Goal: Transaction & Acquisition: Book appointment/travel/reservation

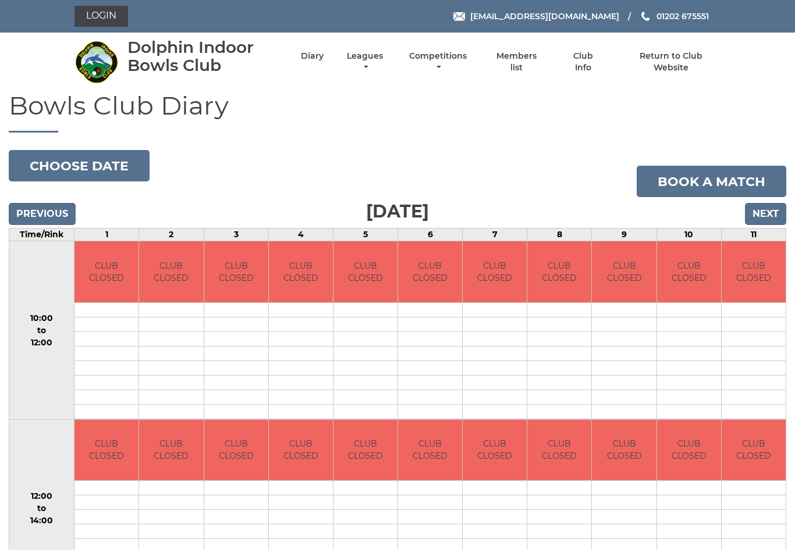
click at [98, 163] on button "Choose date" at bounding box center [79, 165] width 141 height 31
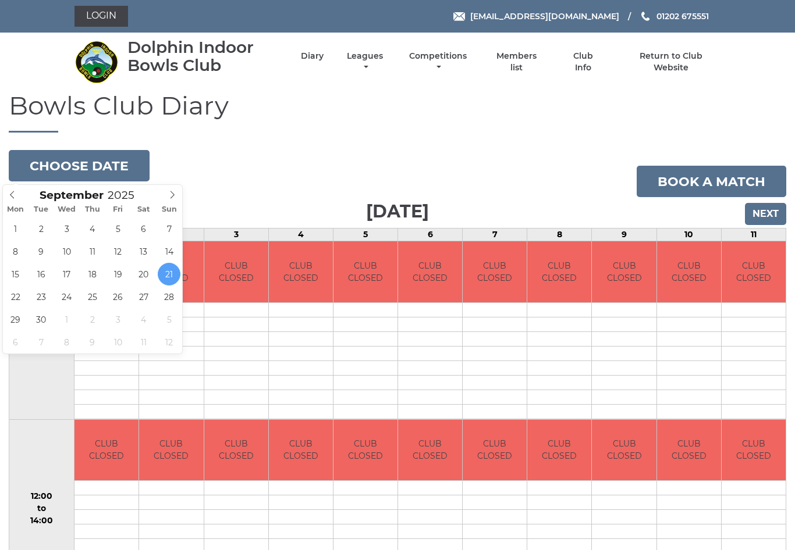
type input "2025-09-25"
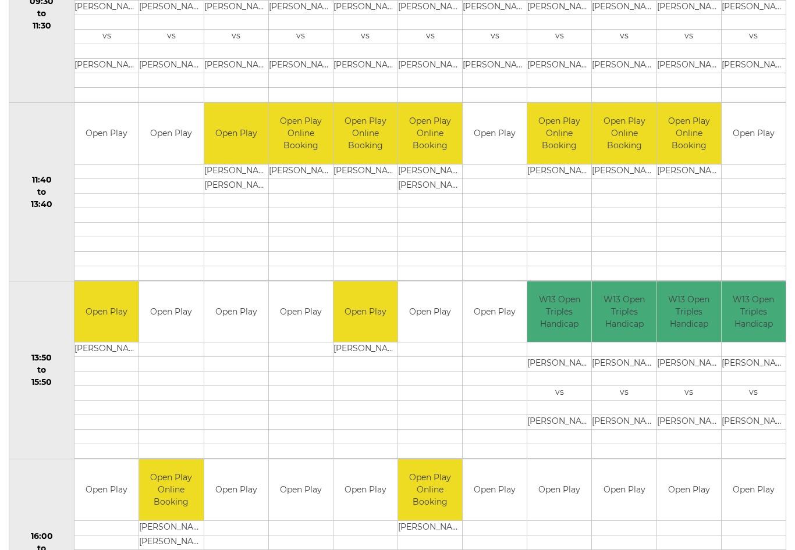
scroll to position [493, 0]
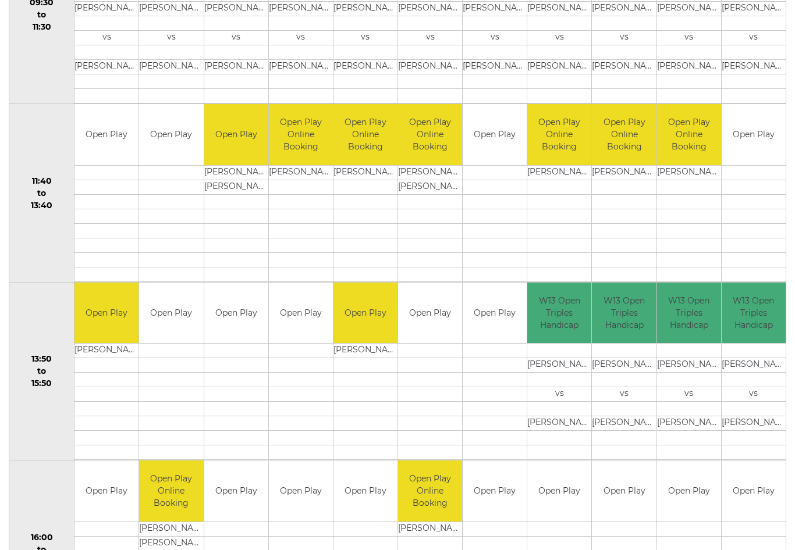
click at [502, 129] on td "Open Play" at bounding box center [494, 135] width 64 height 61
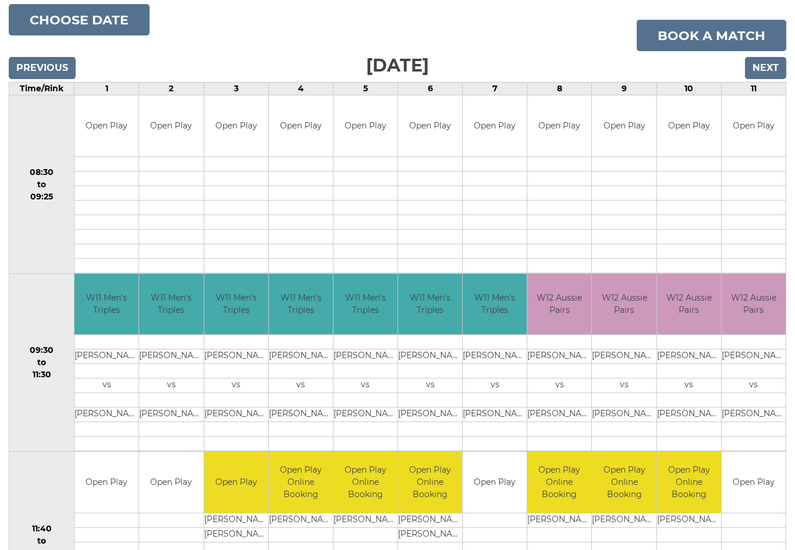
scroll to position [145, 0]
click at [712, 32] on link "Book a match" at bounding box center [711, 35] width 150 height 31
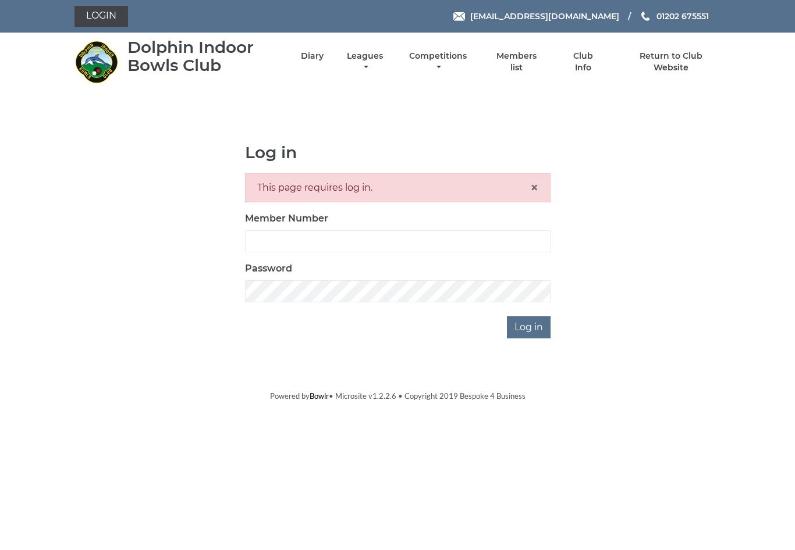
click at [396, 241] on input "Member Number" at bounding box center [397, 241] width 305 height 22
type input "3453"
click at [536, 329] on input "Log in" at bounding box center [529, 327] width 44 height 22
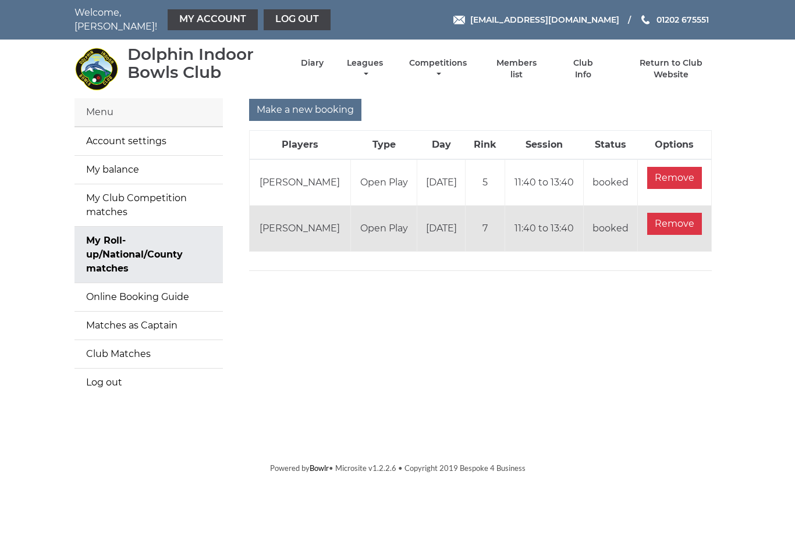
click at [314, 99] on input "Make a new booking" at bounding box center [305, 110] width 112 height 22
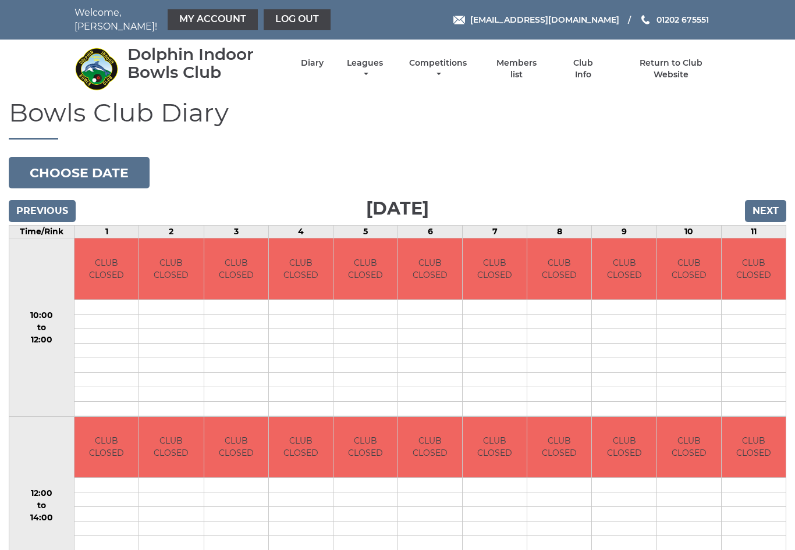
click at [117, 163] on button "Choose date" at bounding box center [79, 172] width 141 height 31
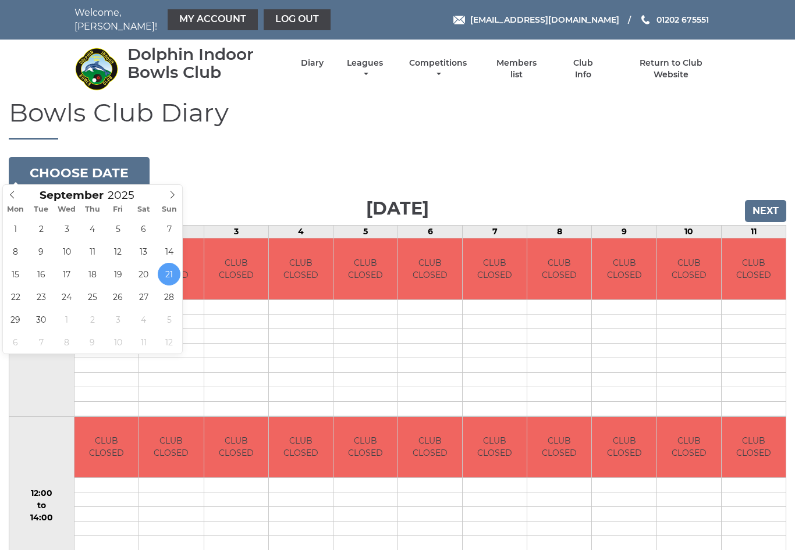
type input "2025-10-03"
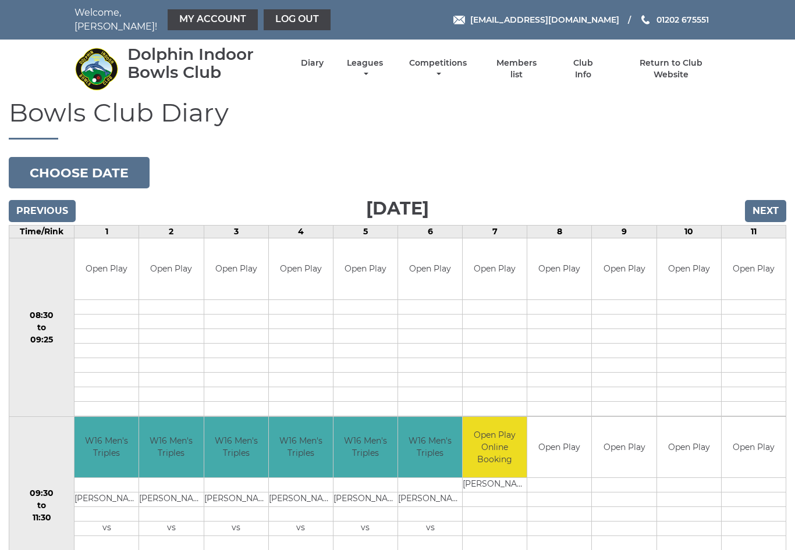
click at [118, 168] on button "Choose date" at bounding box center [79, 172] width 141 height 31
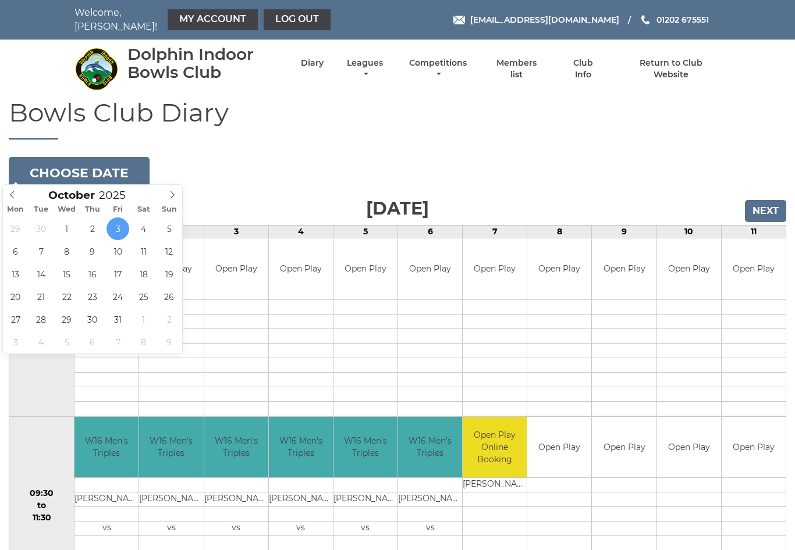
click at [17, 194] on span at bounding box center [12, 193] width 19 height 16
type input "[DATE]"
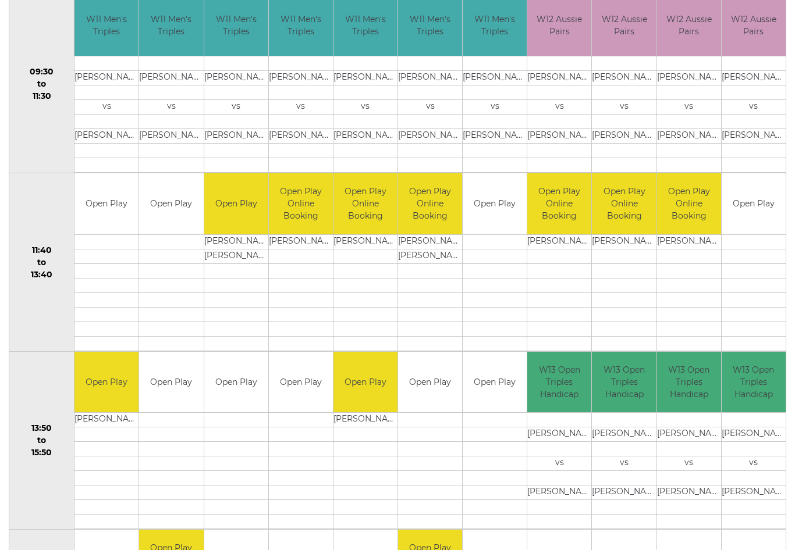
scroll to position [422, 0]
click at [0, 0] on link "Book slot" at bounding box center [0, 0] width 0 height 0
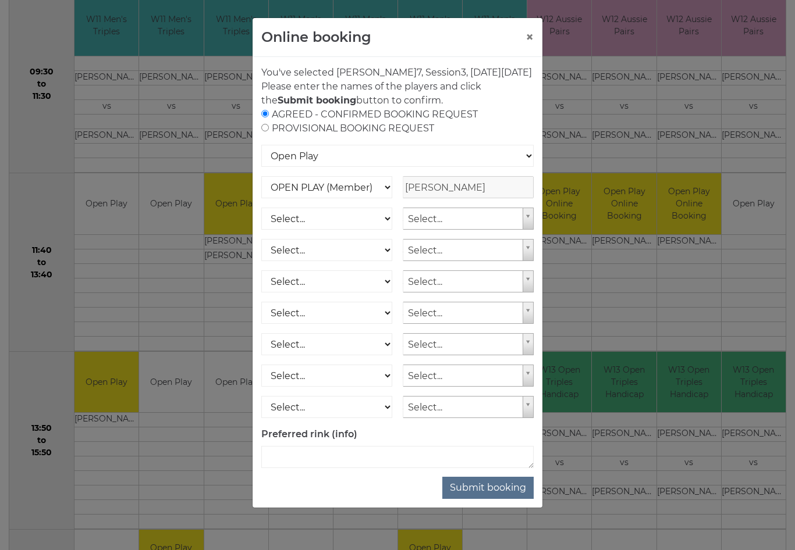
click at [492, 499] on button "Submit booking" at bounding box center [487, 488] width 91 height 22
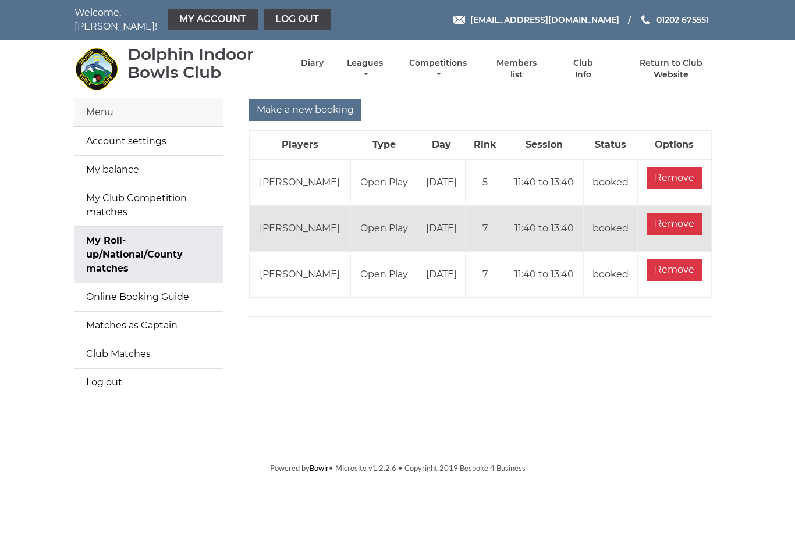
click at [321, 59] on link "Diary" at bounding box center [312, 63] width 23 height 11
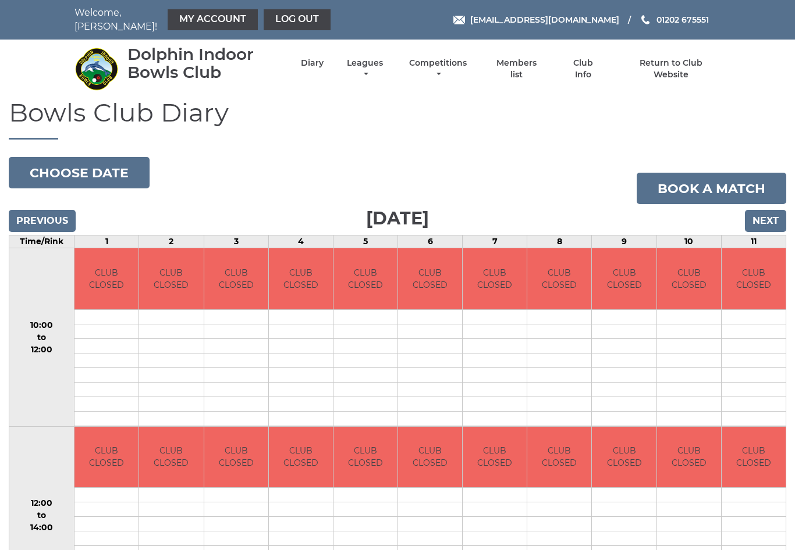
click at [768, 217] on input "Next" at bounding box center [765, 221] width 41 height 22
